Goal: Go to known website: Access a specific website the user already knows

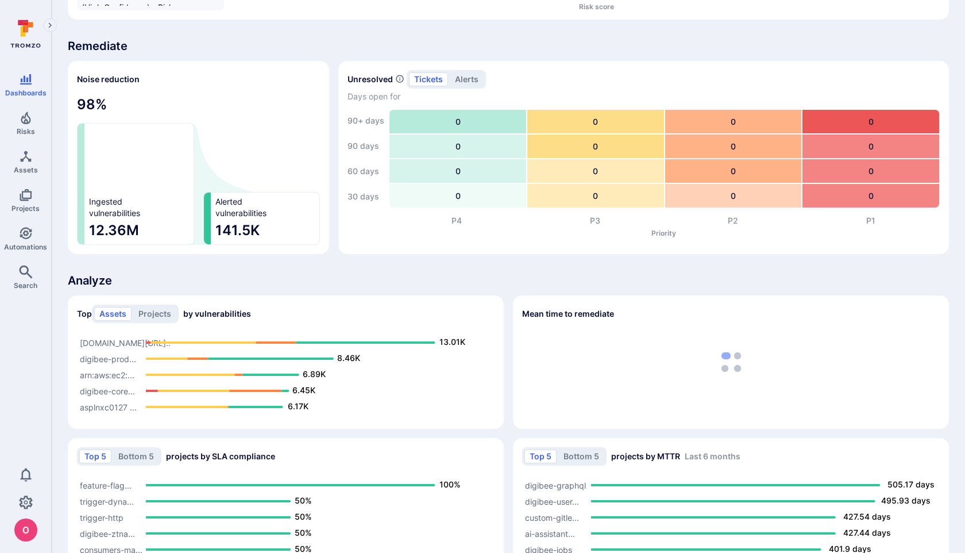
scroll to position [727, 0]
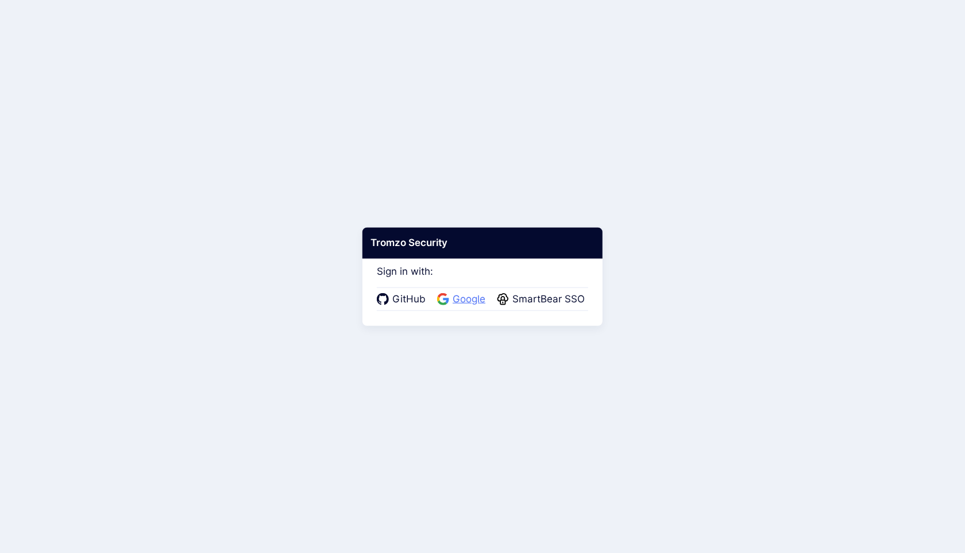
click at [461, 299] on span "Google" at bounding box center [469, 299] width 40 height 15
